Goal: Check status: Check status

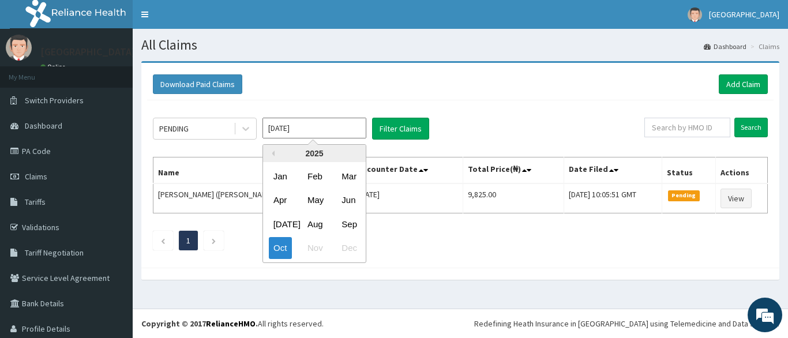
click at [305, 130] on input "[DATE]" at bounding box center [315, 128] width 104 height 21
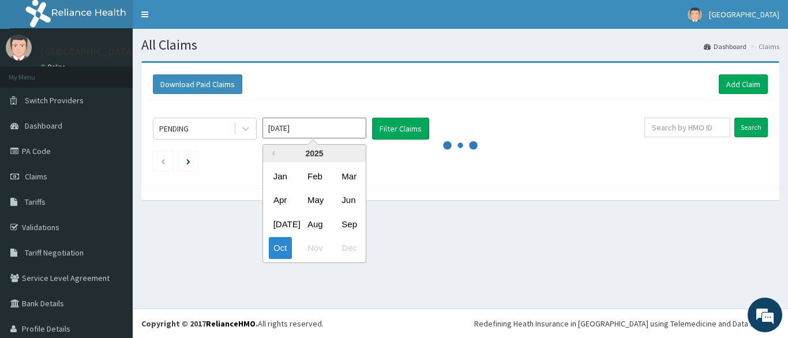
click at [314, 135] on input "[DATE]" at bounding box center [315, 128] width 104 height 21
click at [527, 114] on div "PENDING Oct 2025 Previous Year 2025 Jan Feb Mar Apr May Jun Jul Aug Sep Oct Nov…" at bounding box center [460, 141] width 627 height 82
